Goal: Information Seeking & Learning: Find specific fact

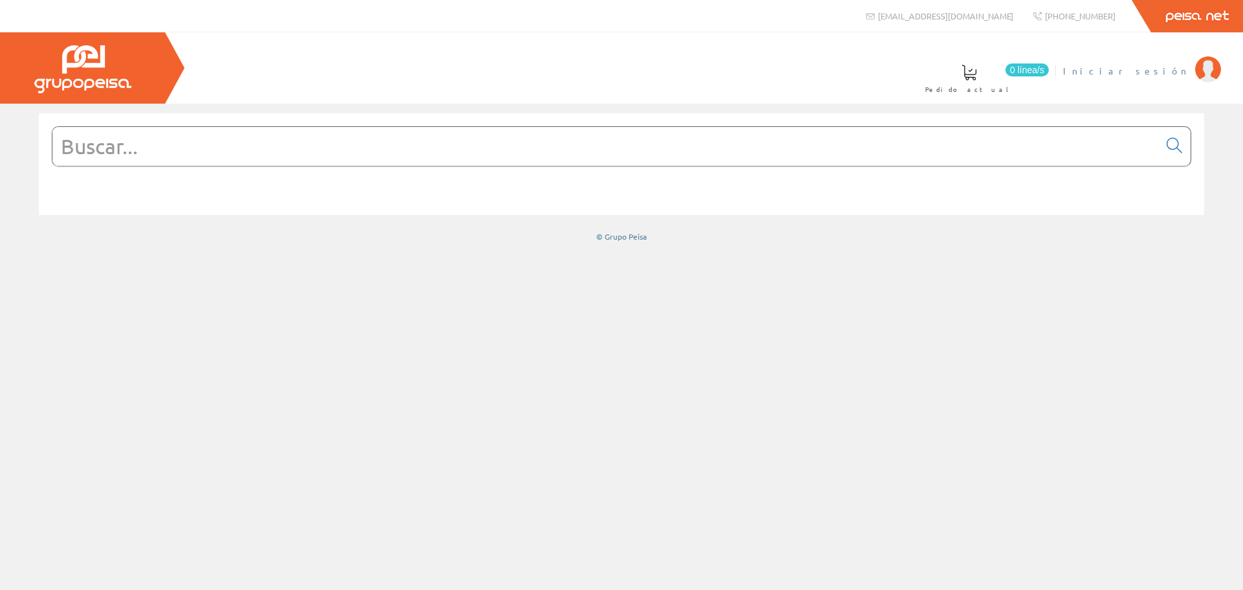
click at [1160, 72] on span "Iniciar sesión" at bounding box center [1126, 70] width 126 height 13
click at [732, 158] on input "text" at bounding box center [605, 146] width 1107 height 39
paste input "a9cr5225"
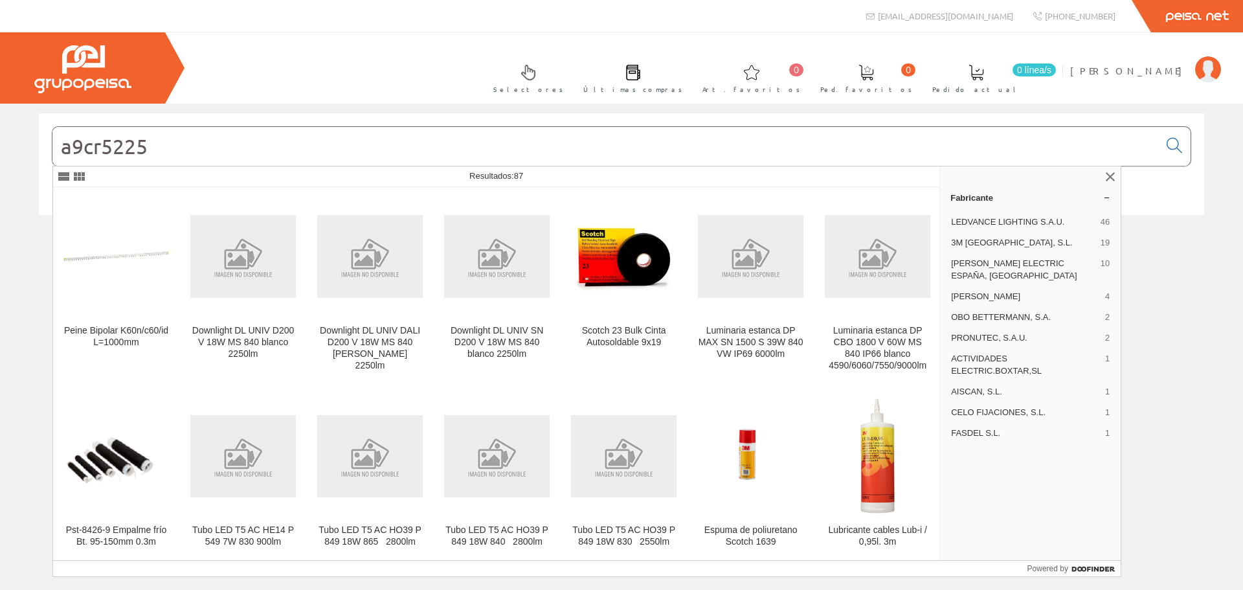
type input "a9cr5225"
